Goal: Information Seeking & Learning: Find contact information

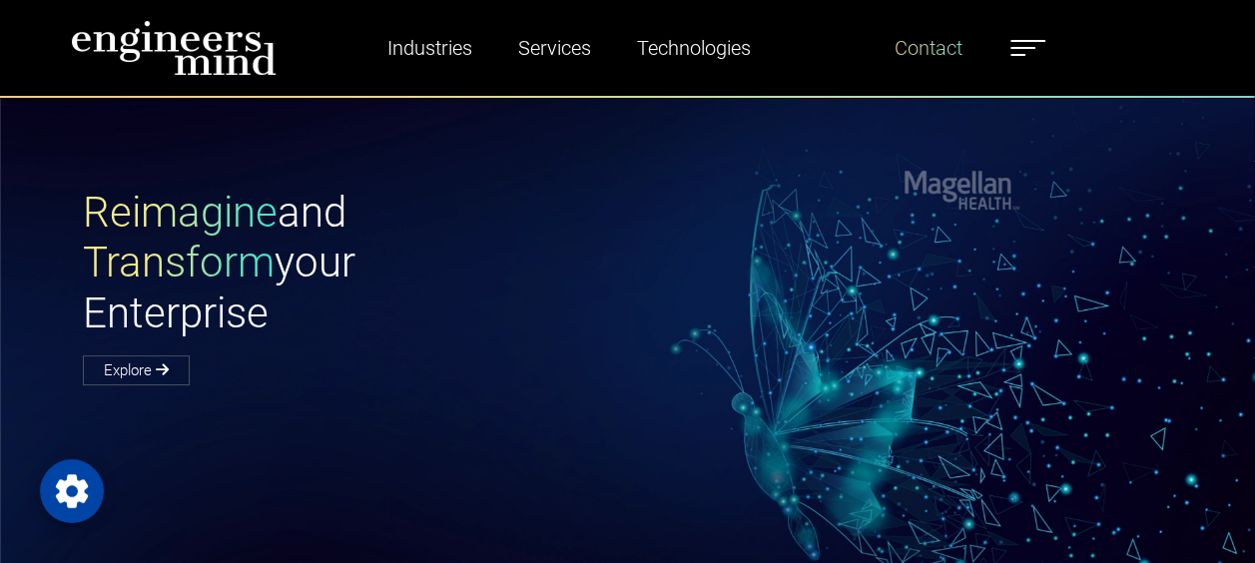
click at [942, 52] on link "Contact" at bounding box center [929, 48] width 84 height 46
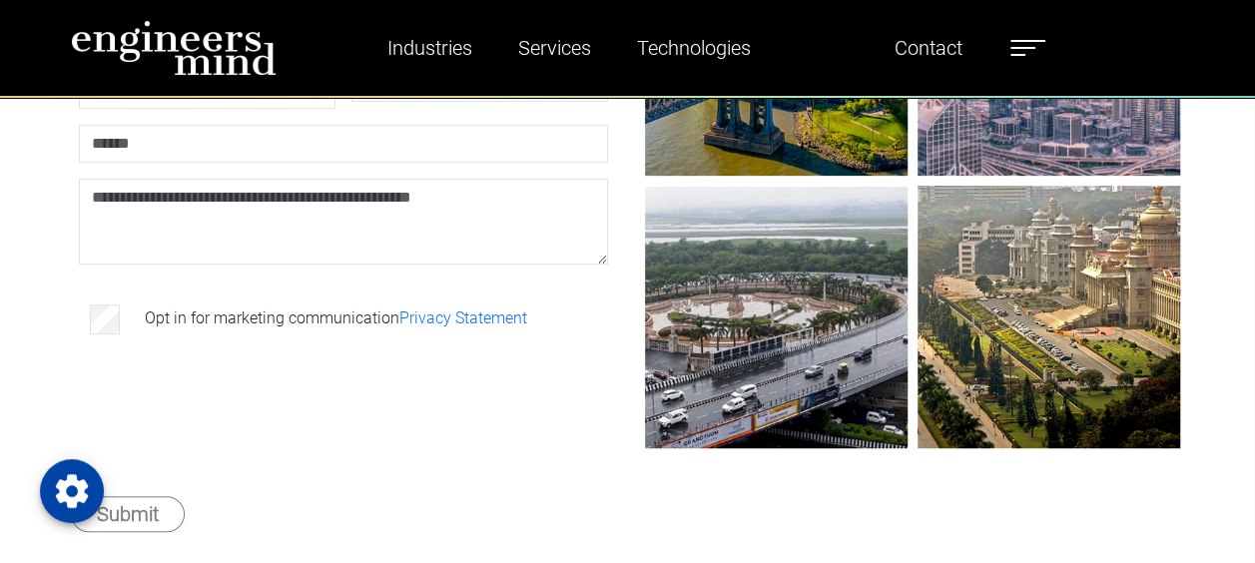
scroll to position [353, 0]
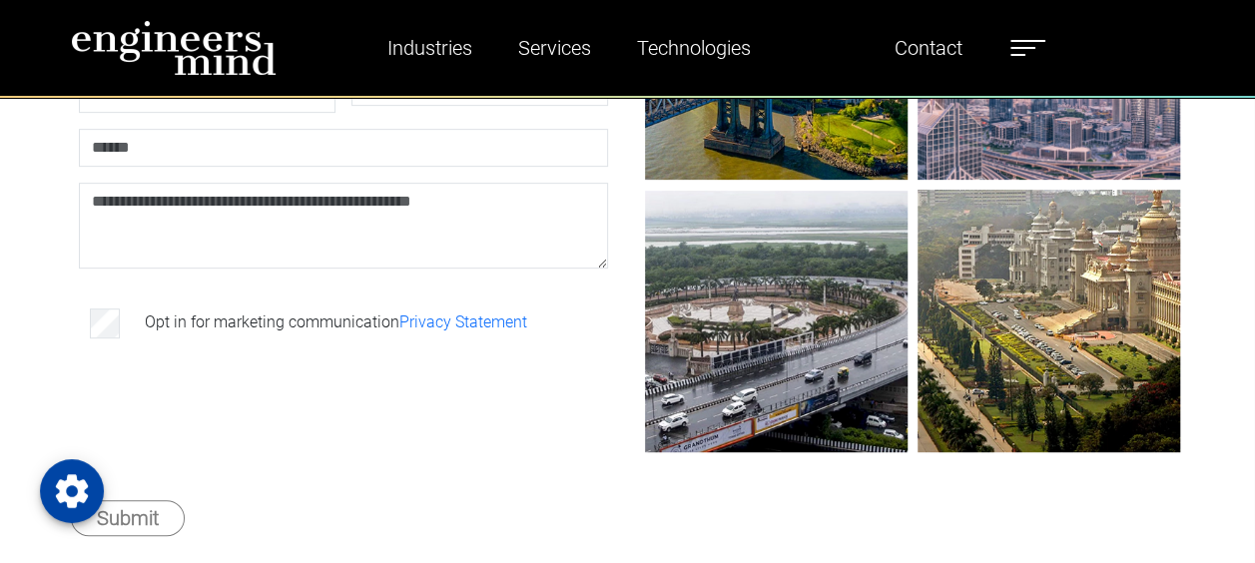
drag, startPoint x: 1252, startPoint y: 192, endPoint x: 1243, endPoint y: 296, distance: 105.2
click at [1243, 296] on div "**********" at bounding box center [627, 199] width 1255 height 834
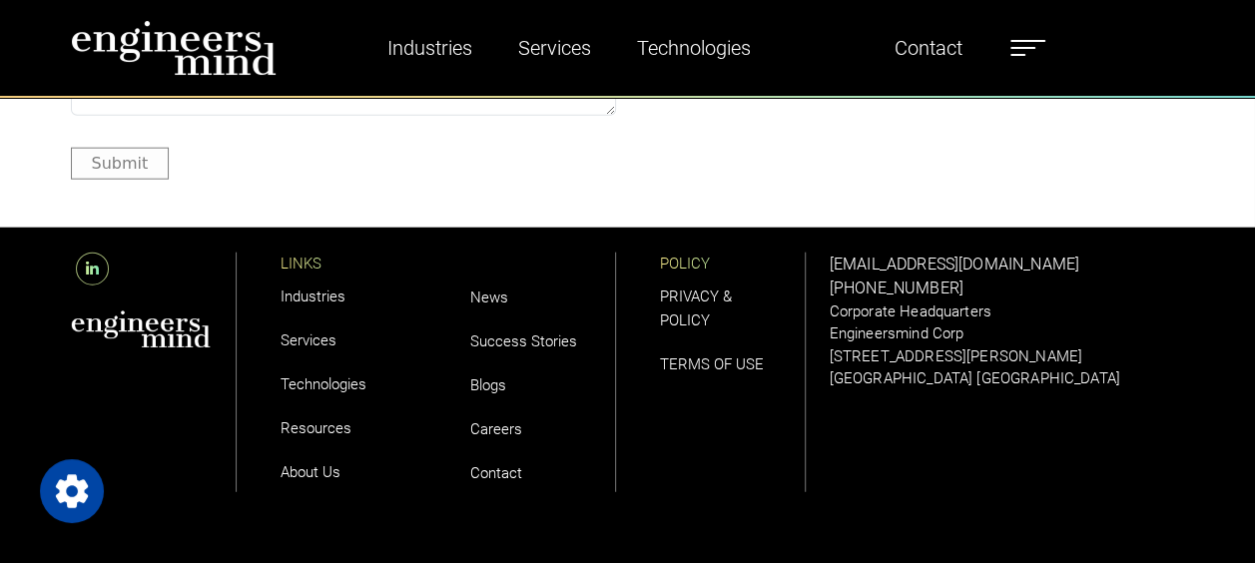
scroll to position [2334, 0]
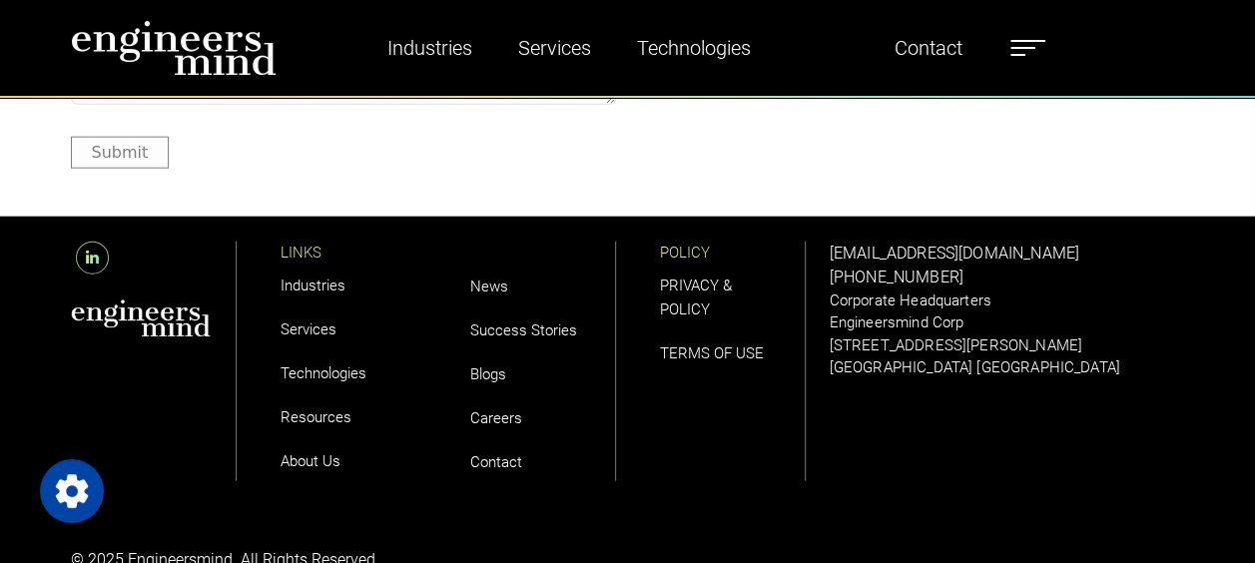
drag, startPoint x: 826, startPoint y: 269, endPoint x: 961, endPoint y: 280, distance: 136.2
click at [961, 280] on div "[EMAIL_ADDRESS][DOMAIN_NAME] [PHONE_NUMBER] Corporate Headquarters Engineersmin…" at bounding box center [1007, 363] width 379 height 293
copy link "[PHONE_NUMBER]"
drag, startPoint x: 828, startPoint y: 246, endPoint x: 1053, endPoint y: 248, distance: 225.6
click at [1053, 248] on div "[EMAIL_ADDRESS][DOMAIN_NAME] [PHONE_NUMBER] Corporate Headquarters Engineersmin…" at bounding box center [1007, 363] width 379 height 293
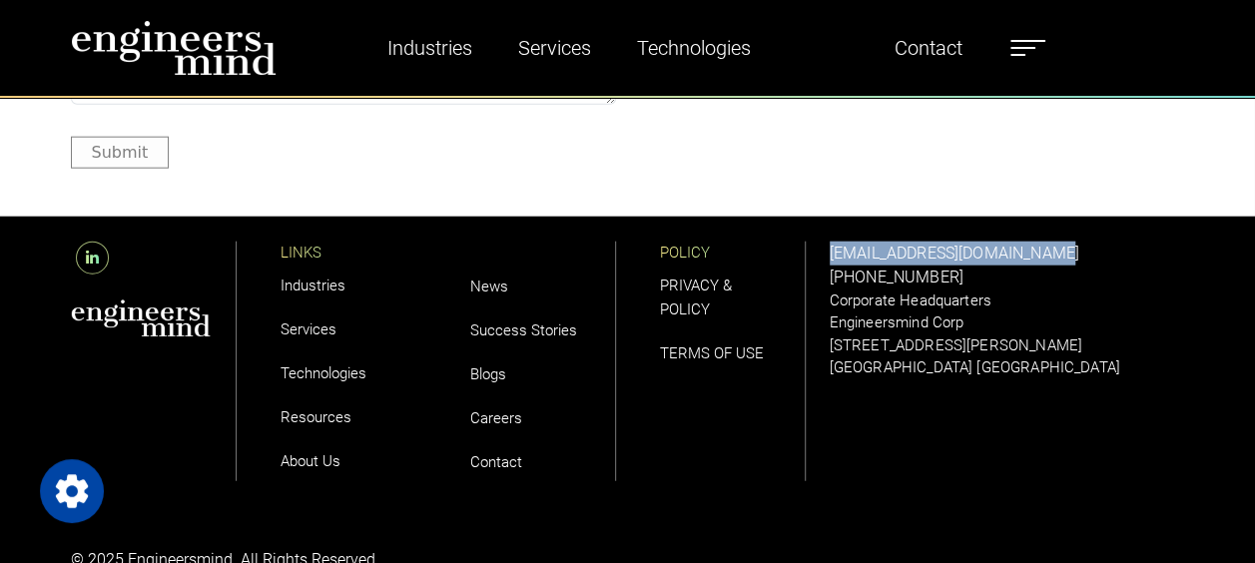
copy link "[EMAIL_ADDRESS][DOMAIN_NAME]"
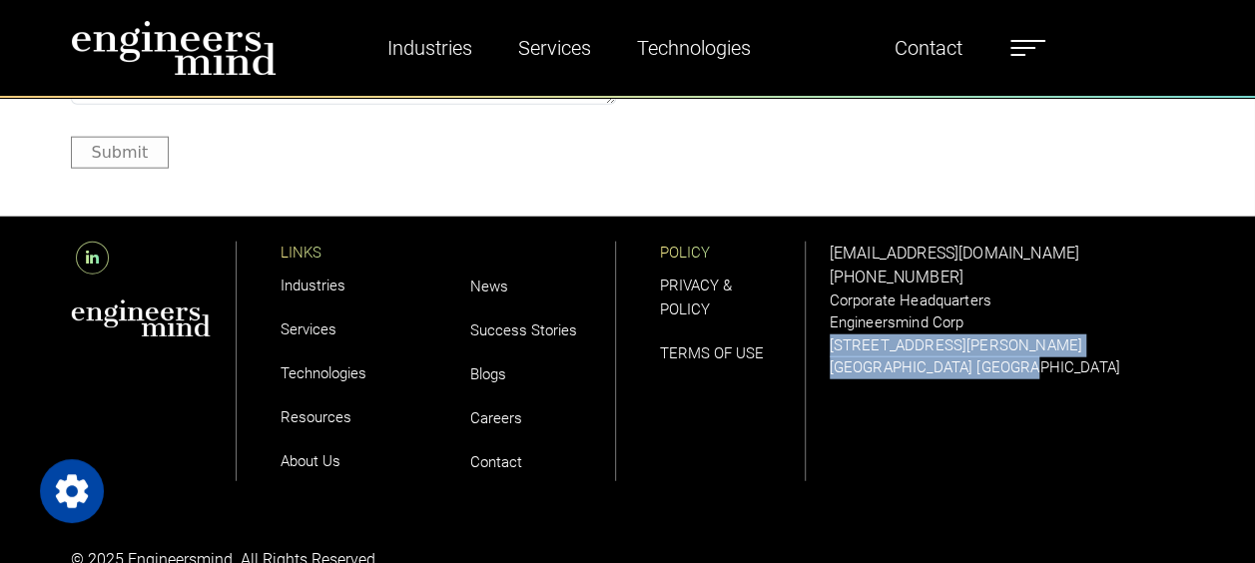
drag, startPoint x: 831, startPoint y: 344, endPoint x: 1008, endPoint y: 361, distance: 178.5
click at [1008, 361] on div "[EMAIL_ADDRESS][DOMAIN_NAME] [PHONE_NUMBER] Corporate Headquarters Engineersmin…" at bounding box center [1007, 311] width 355 height 138
copy div "[STREET_ADDRESS][PERSON_NAME]"
click at [932, 364] on p "[GEOGRAPHIC_DATA] [GEOGRAPHIC_DATA]" at bounding box center [1007, 367] width 355 height 23
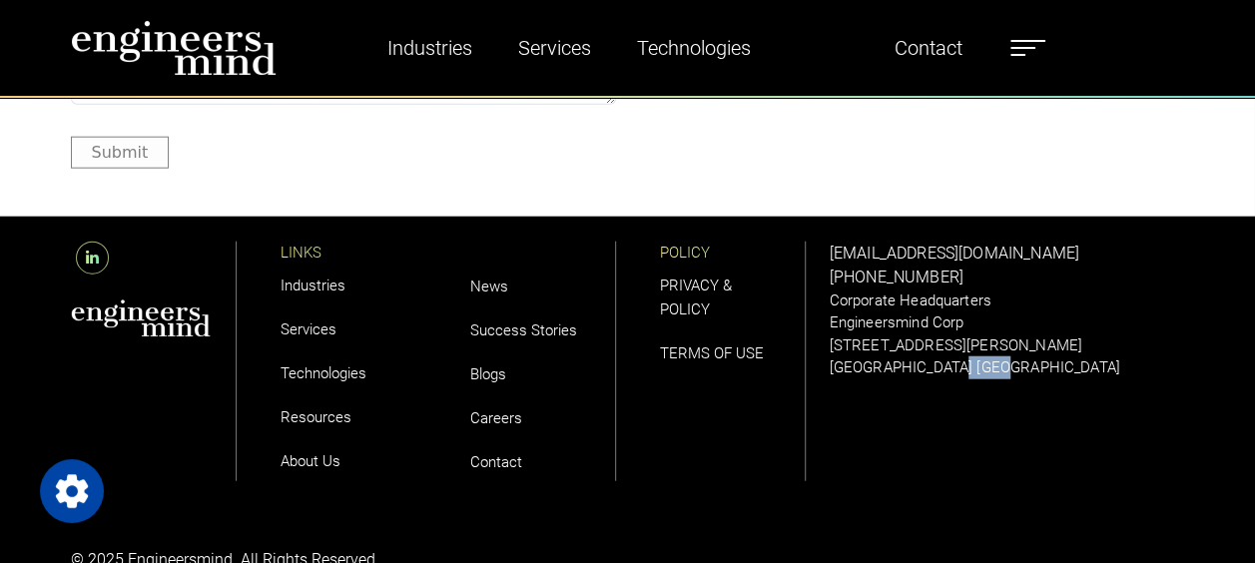
drag, startPoint x: 932, startPoint y: 364, endPoint x: 969, endPoint y: 364, distance: 36.9
click at [969, 364] on p "[GEOGRAPHIC_DATA] [GEOGRAPHIC_DATA]" at bounding box center [1007, 367] width 355 height 23
drag, startPoint x: 831, startPoint y: 364, endPoint x: 899, endPoint y: 363, distance: 68.9
click at [899, 363] on p "[GEOGRAPHIC_DATA] [GEOGRAPHIC_DATA]" at bounding box center [1007, 367] width 355 height 23
copy p "[GEOGRAPHIC_DATA]"
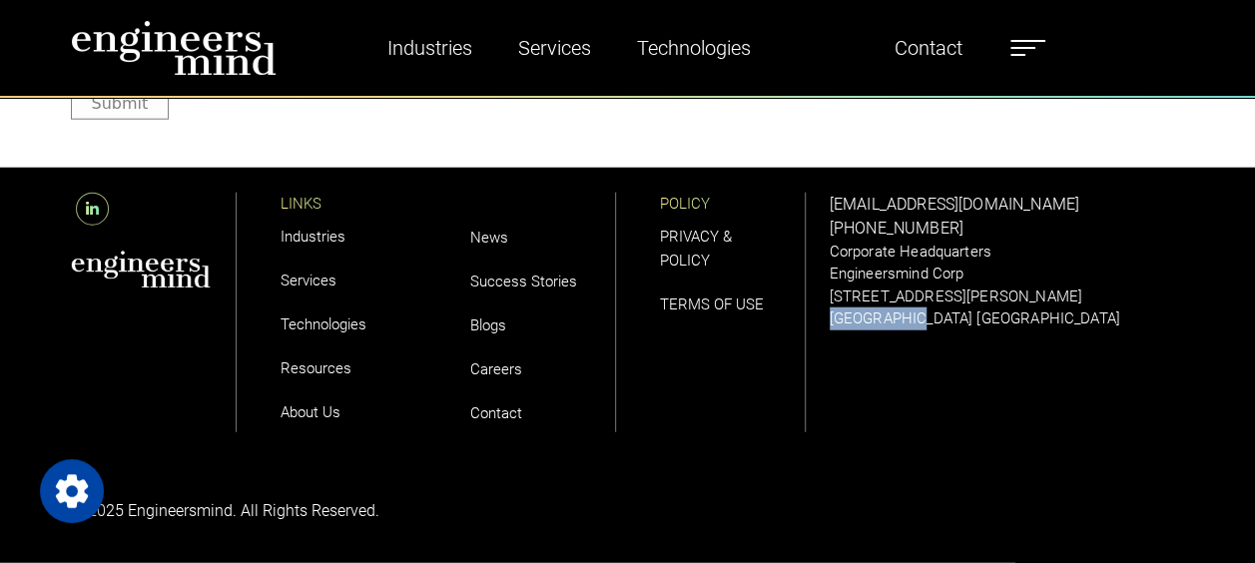
scroll to position [2372, 0]
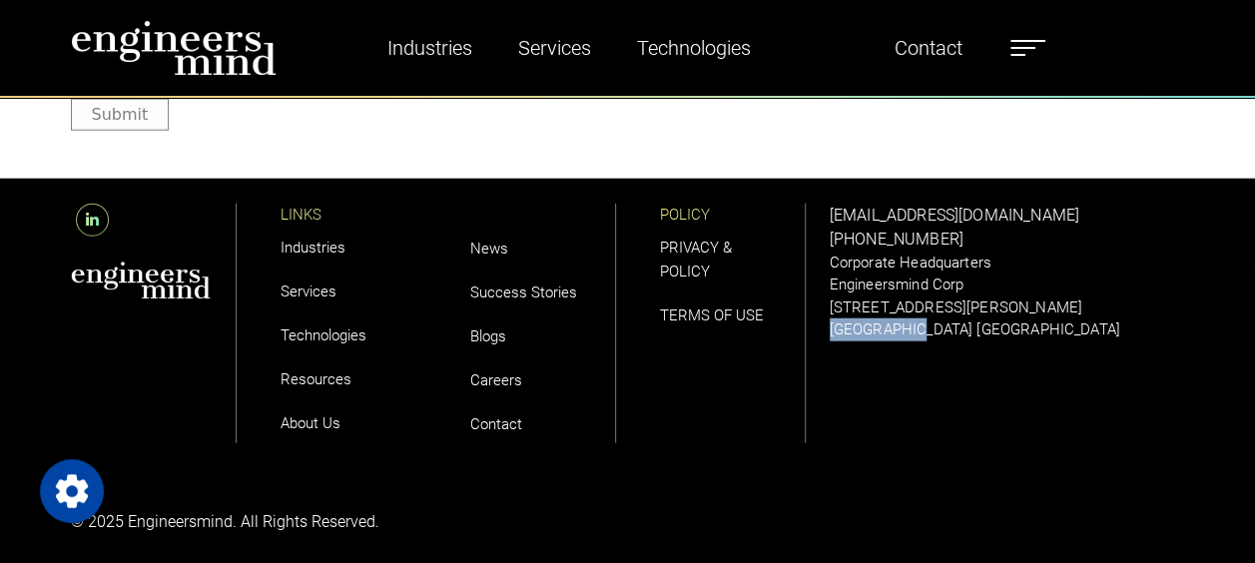
drag, startPoint x: 952, startPoint y: 237, endPoint x: 822, endPoint y: 238, distance: 130.8
click at [822, 238] on div "[EMAIL_ADDRESS][DOMAIN_NAME] [PHONE_NUMBER] Corporate Headquarters Engineersmin…" at bounding box center [1007, 325] width 379 height 293
copy link "[PHONE_NUMBER]"
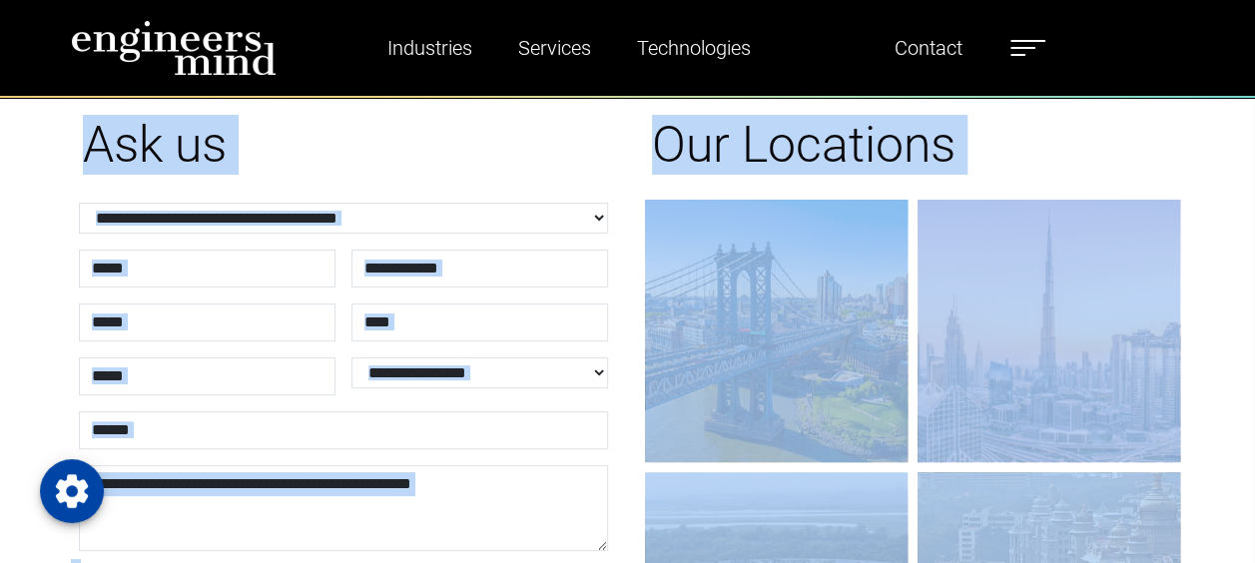
scroll to position [0, 0]
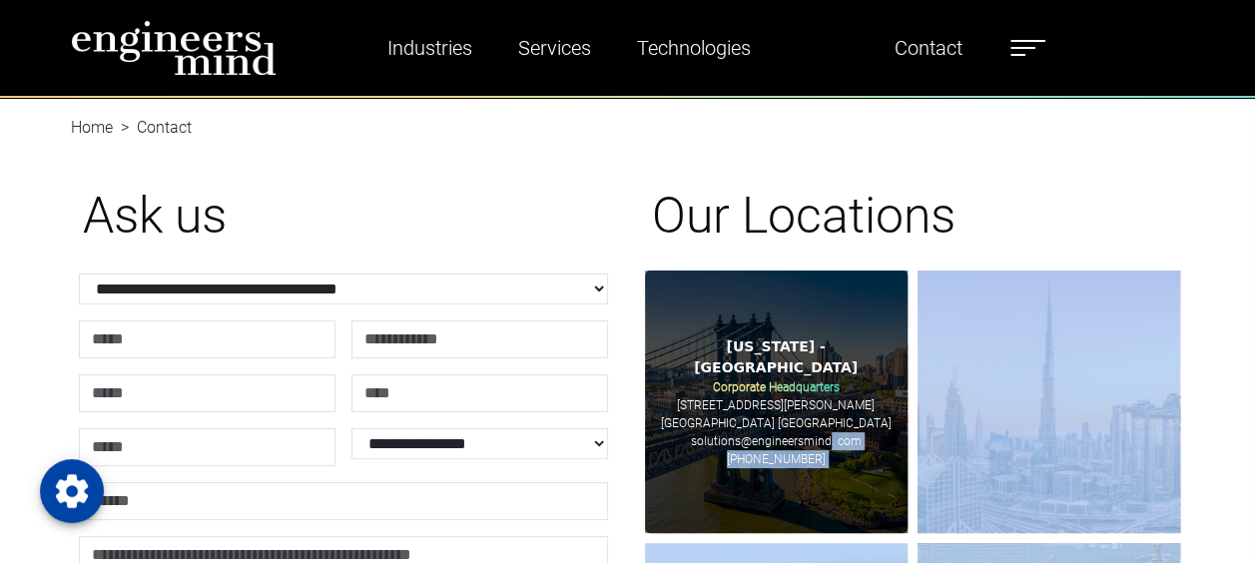
drag, startPoint x: 769, startPoint y: 262, endPoint x: 831, endPoint y: 439, distance: 188.2
